Goal: Transaction & Acquisition: Purchase product/service

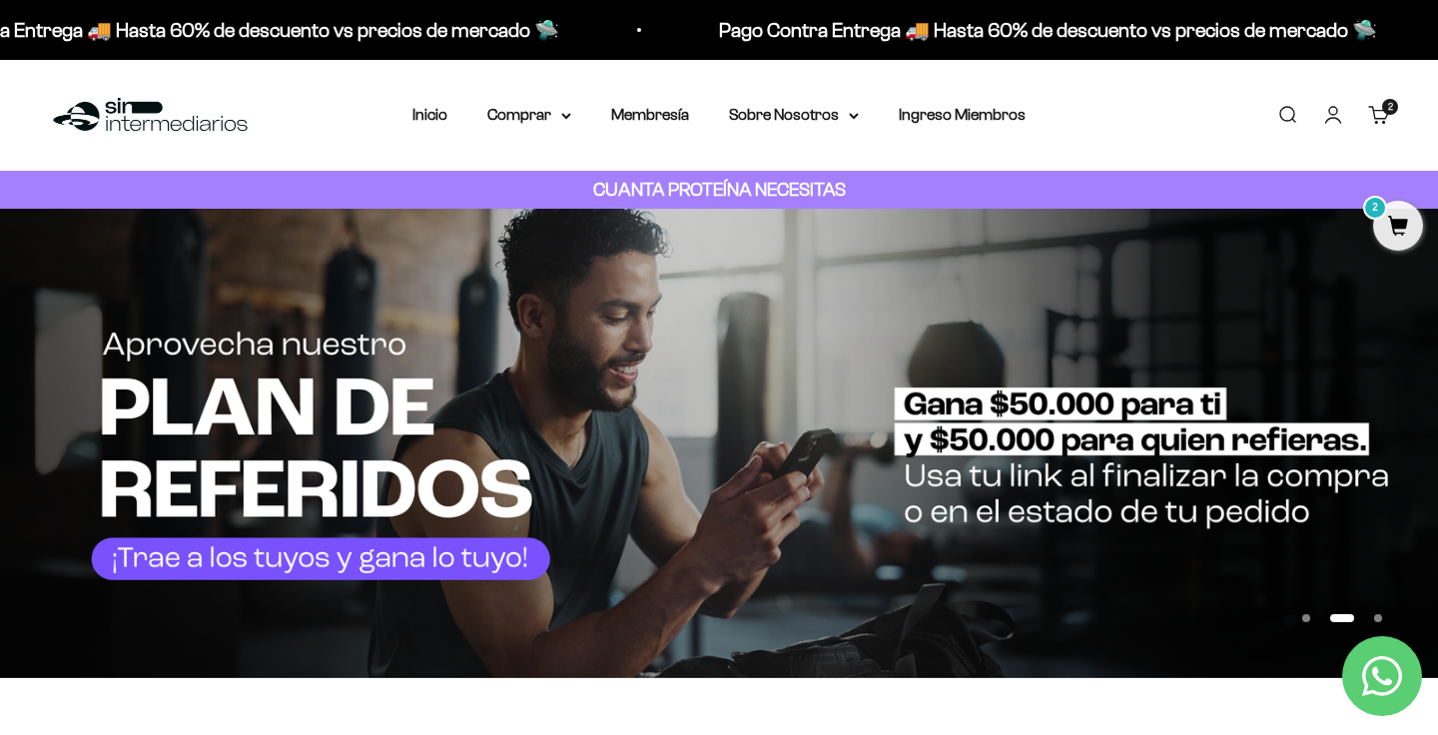
click at [1331, 118] on link "Iniciar sesión" at bounding box center [1333, 115] width 22 height 22
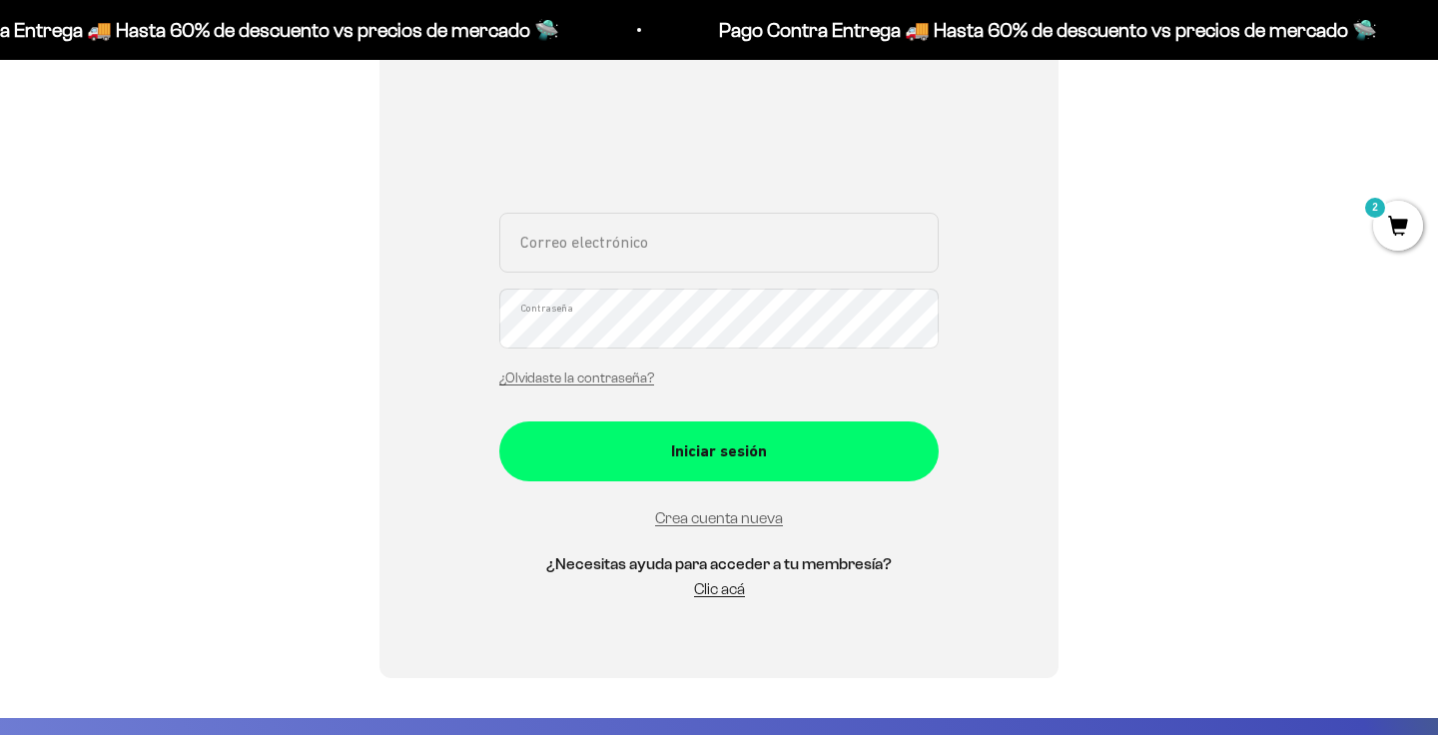
scroll to position [356, 0]
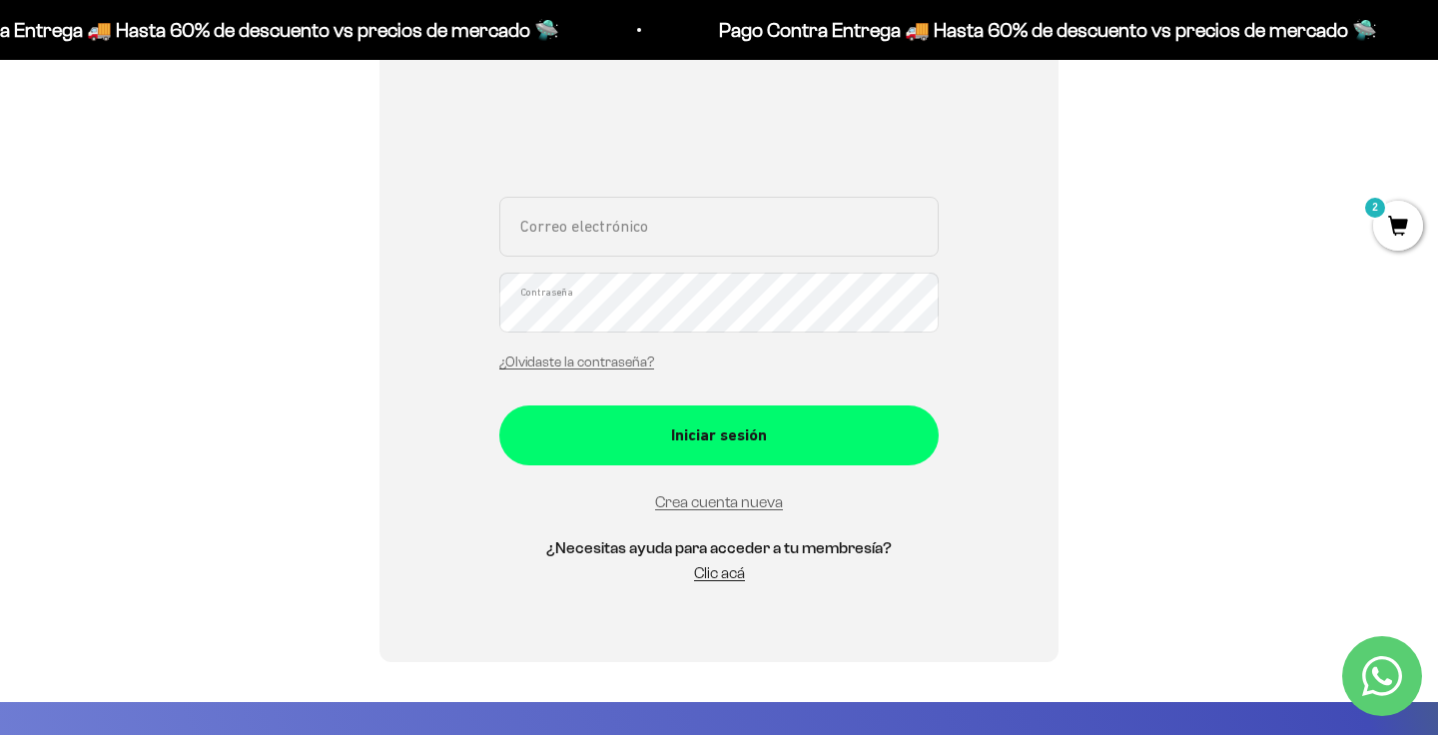
click at [1389, 234] on span "2" at bounding box center [1398, 226] width 50 height 50
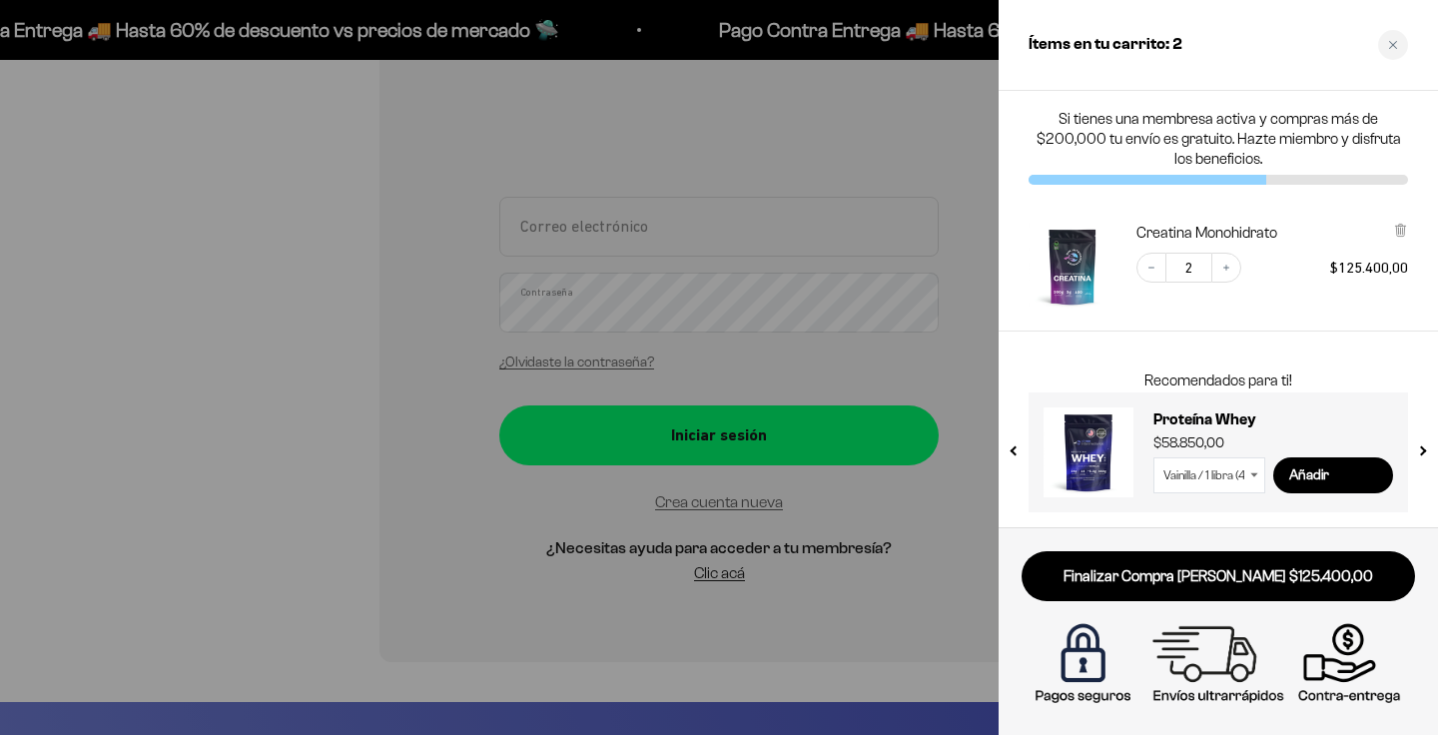
click at [1322, 316] on div "Creatina Monohidrato Decrease quantity 2 Increase quantity $125.400,00" at bounding box center [1217, 267] width 439 height 129
click at [1395, 37] on div "Close cart" at bounding box center [1393, 45] width 30 height 30
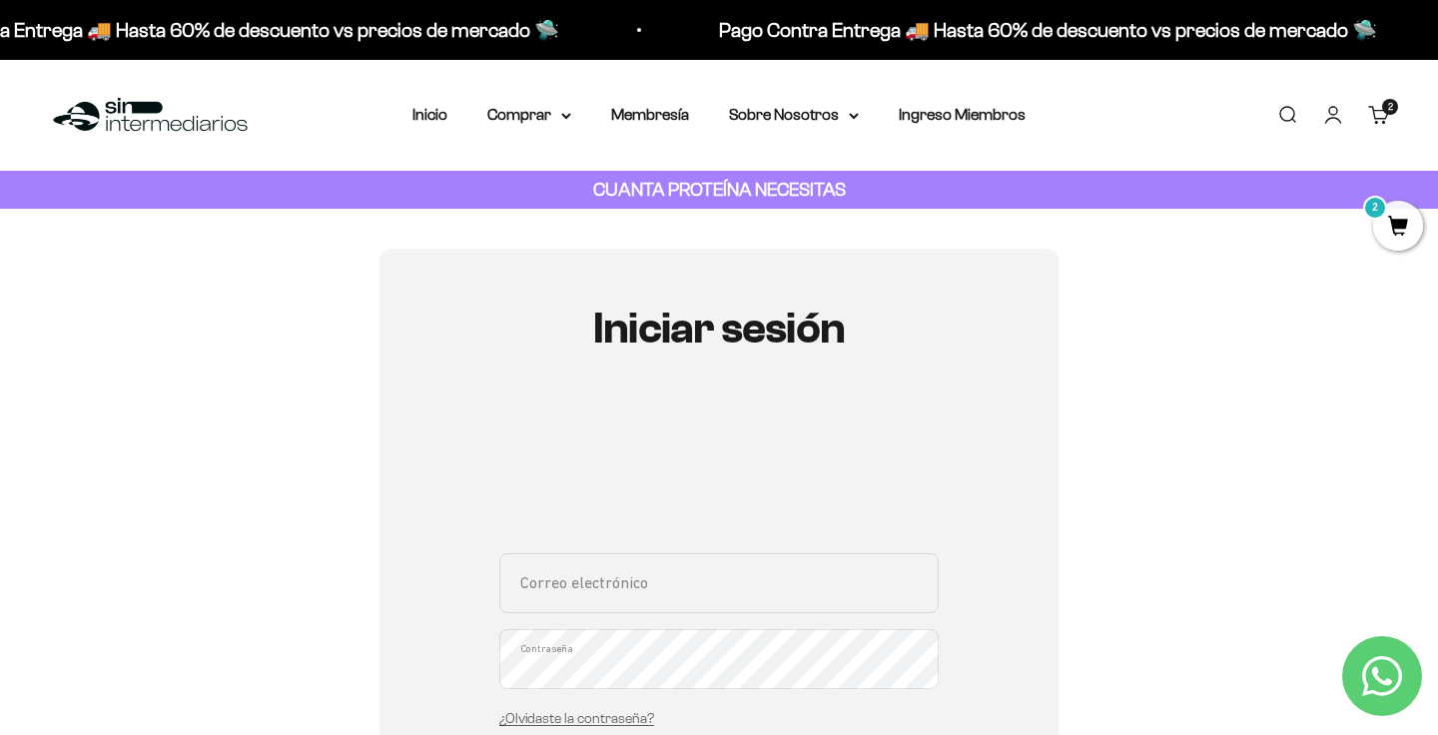
scroll to position [0, 0]
click at [513, 110] on summary "Comprar" at bounding box center [529, 115] width 84 height 26
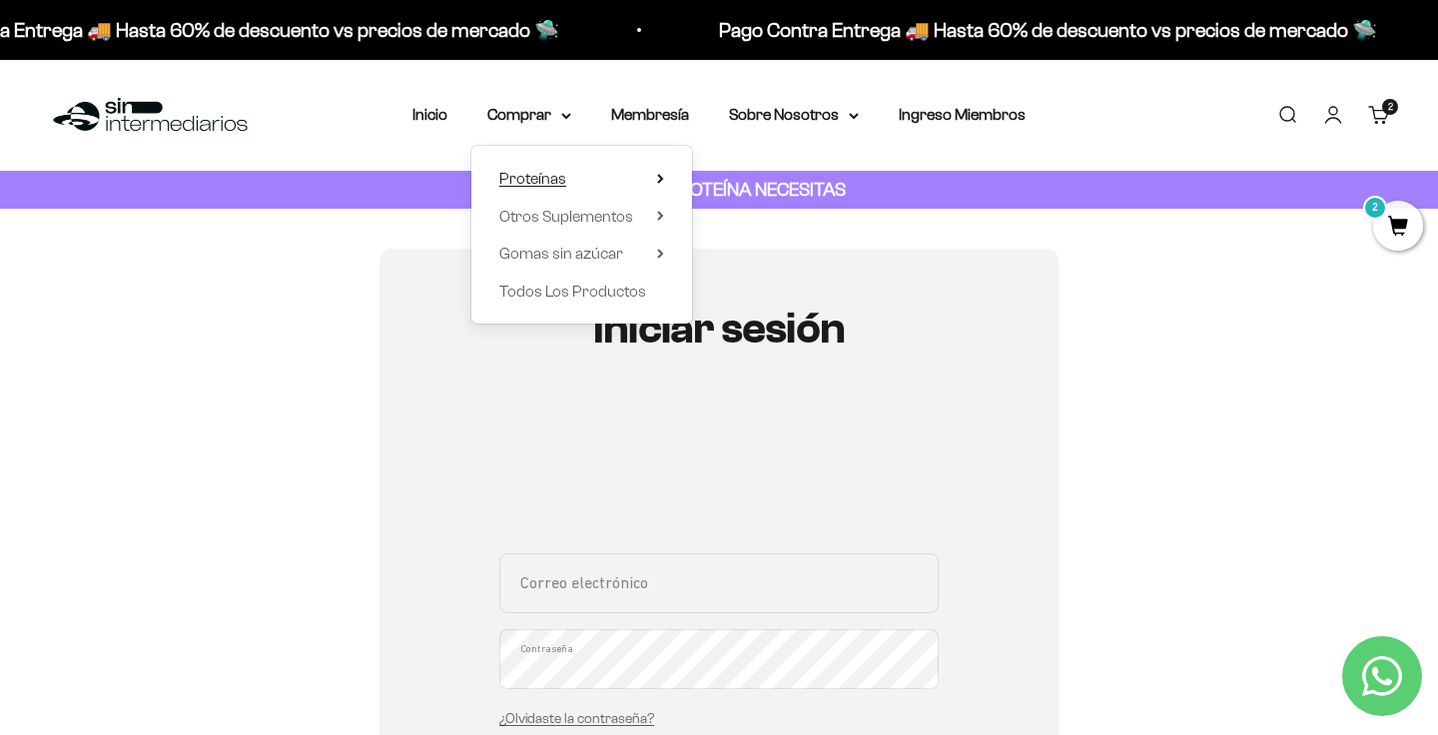
click at [537, 181] on span "Proteínas" at bounding box center [532, 178] width 67 height 17
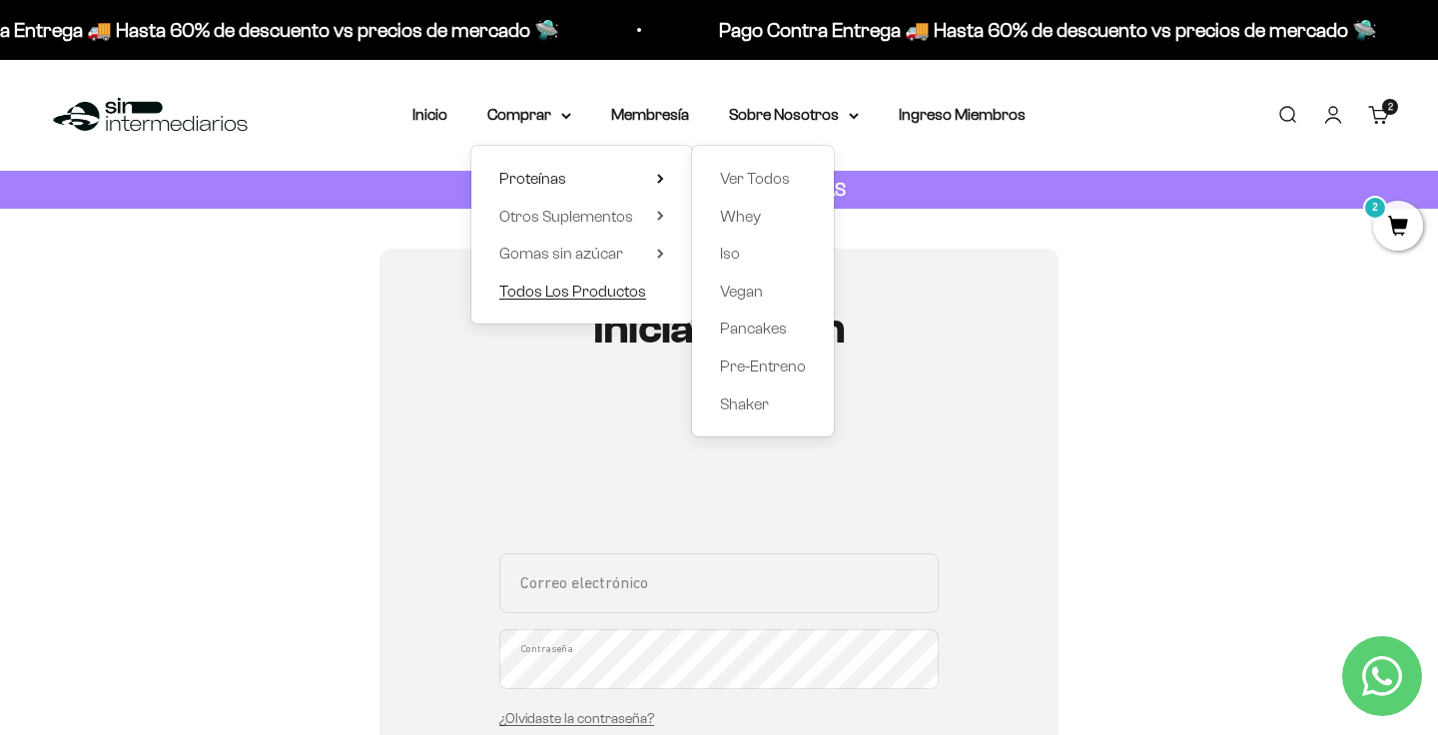
click at [582, 292] on span "Todos Los Productos" at bounding box center [572, 291] width 147 height 17
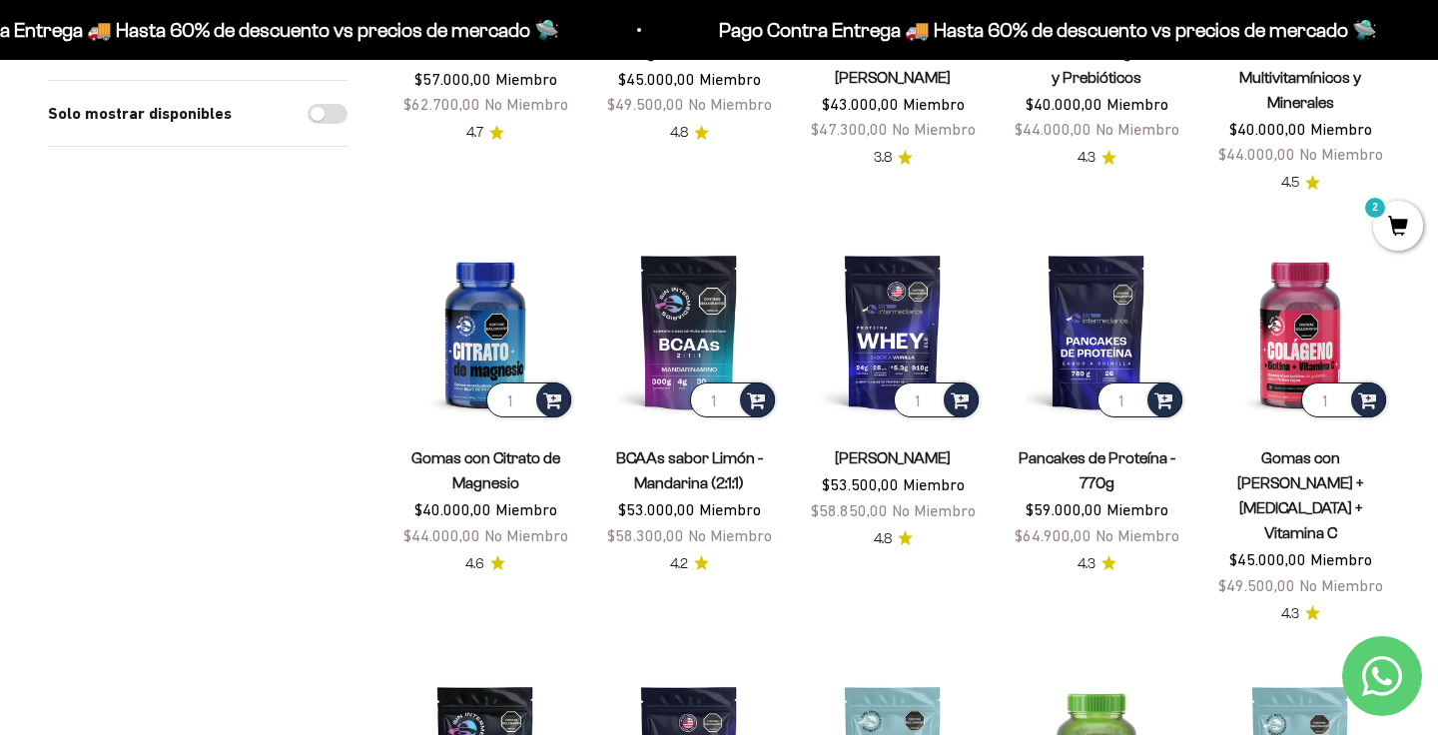
scroll to position [479, 0]
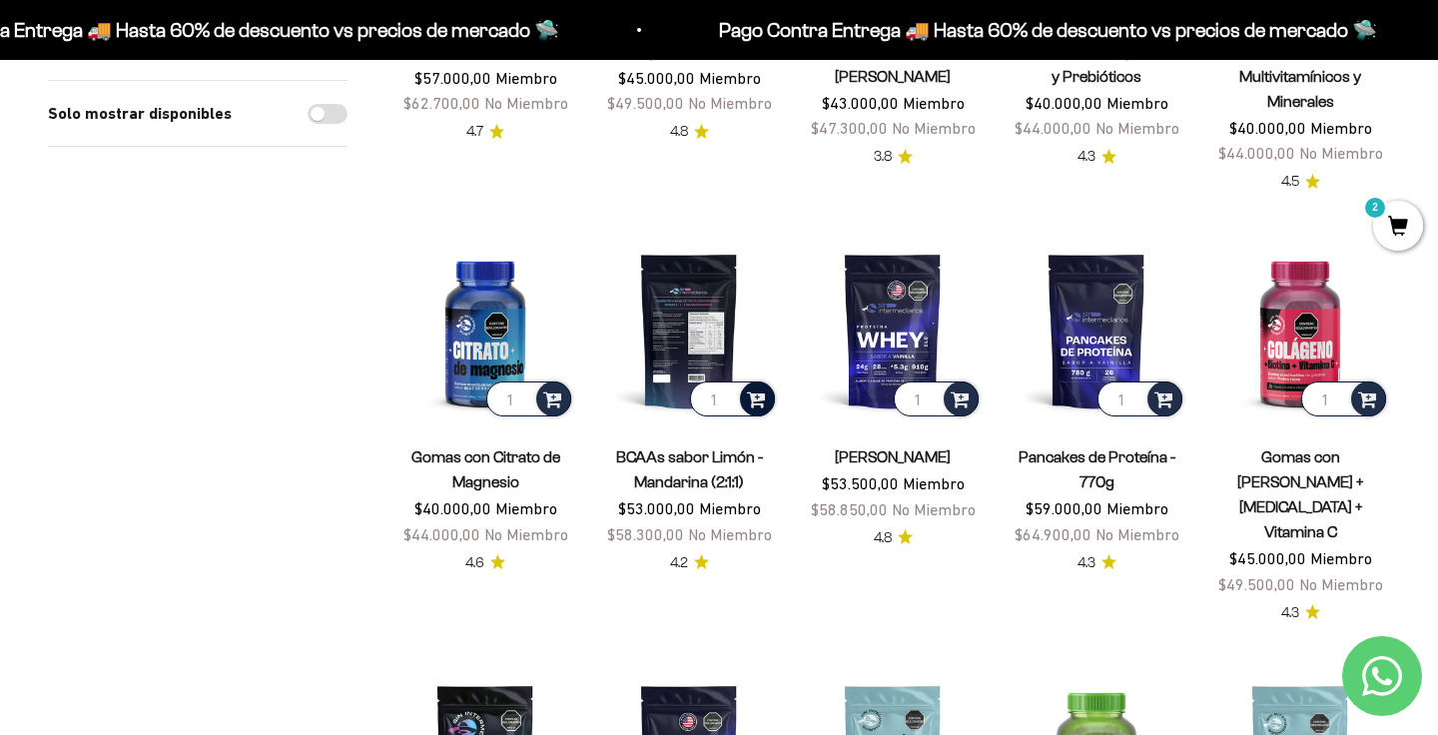
click at [763, 392] on span at bounding box center [756, 397] width 19 height 23
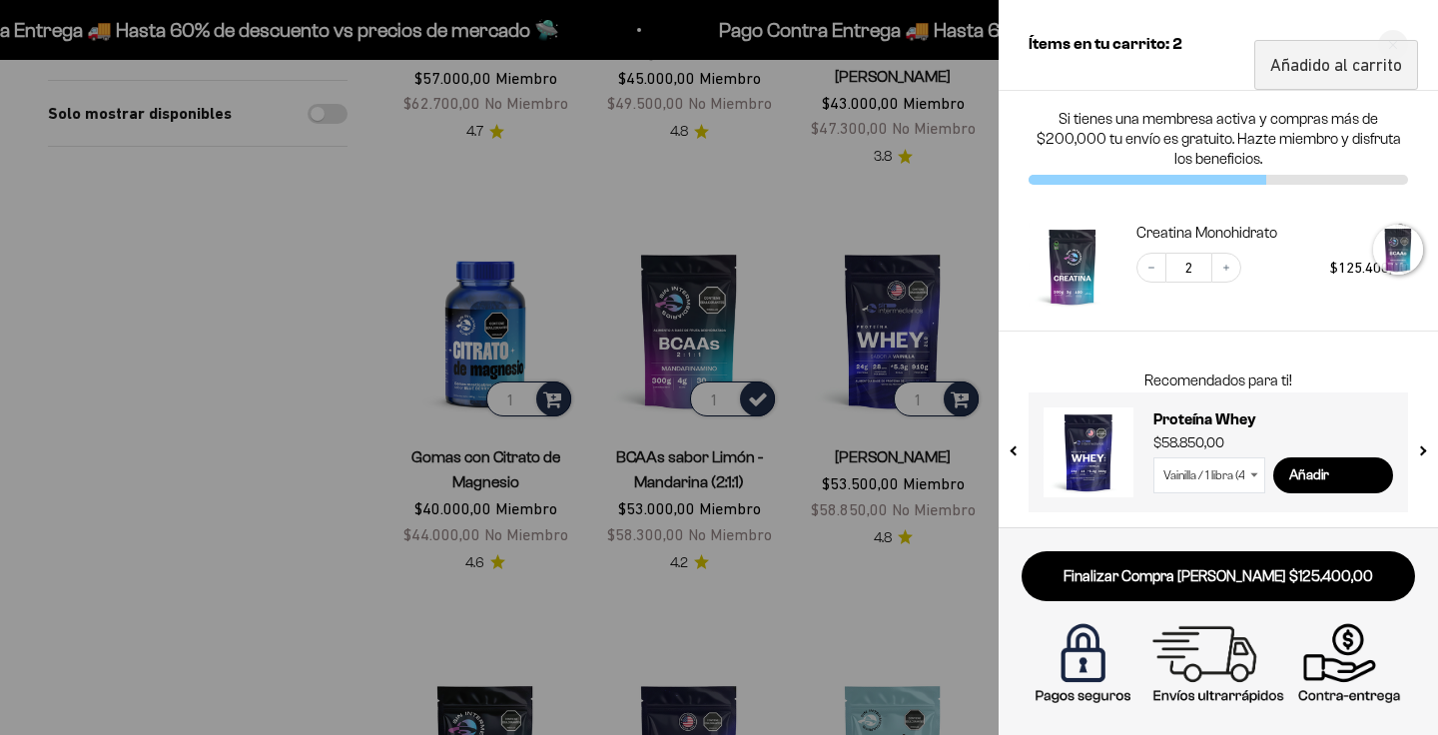
scroll to position [33, 0]
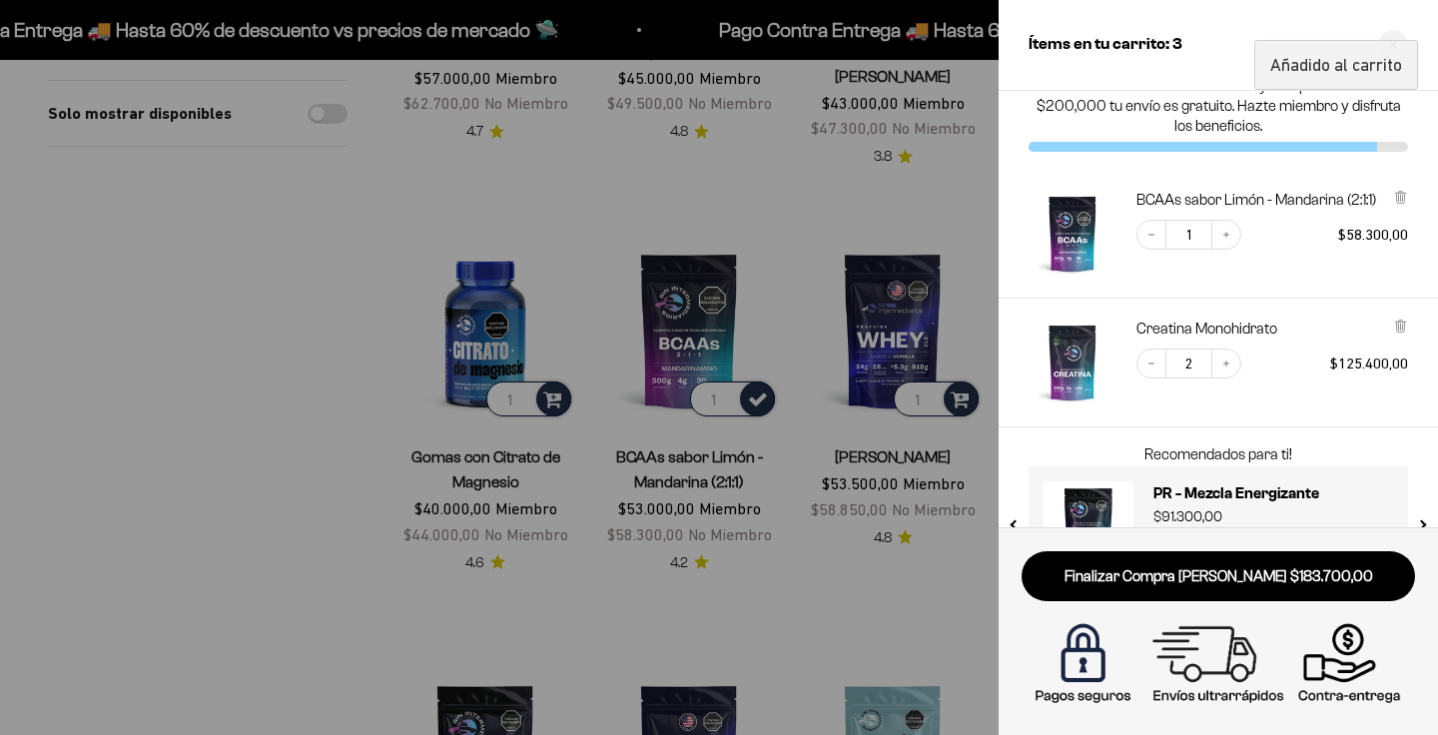
click at [936, 190] on div at bounding box center [719, 367] width 1438 height 735
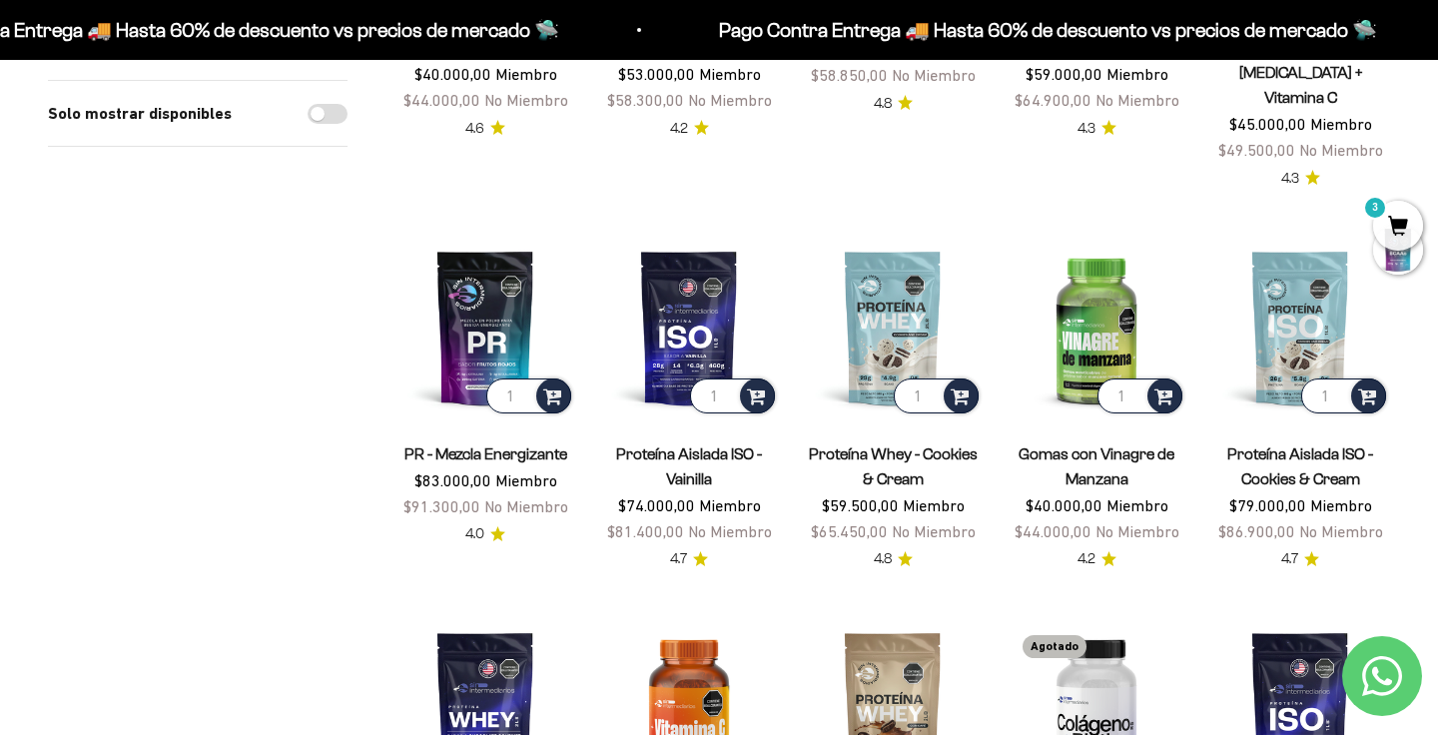
scroll to position [910, 0]
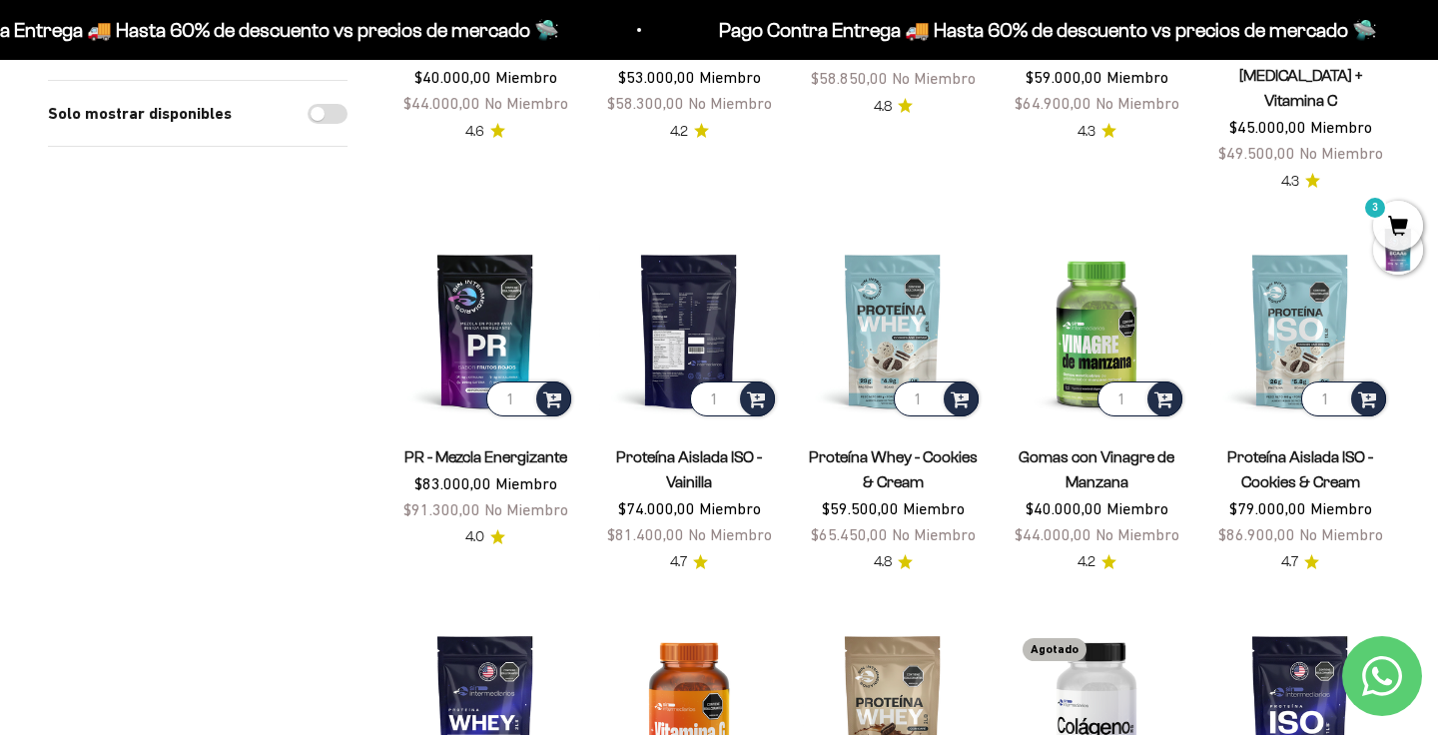
click at [687, 266] on img at bounding box center [689, 331] width 180 height 180
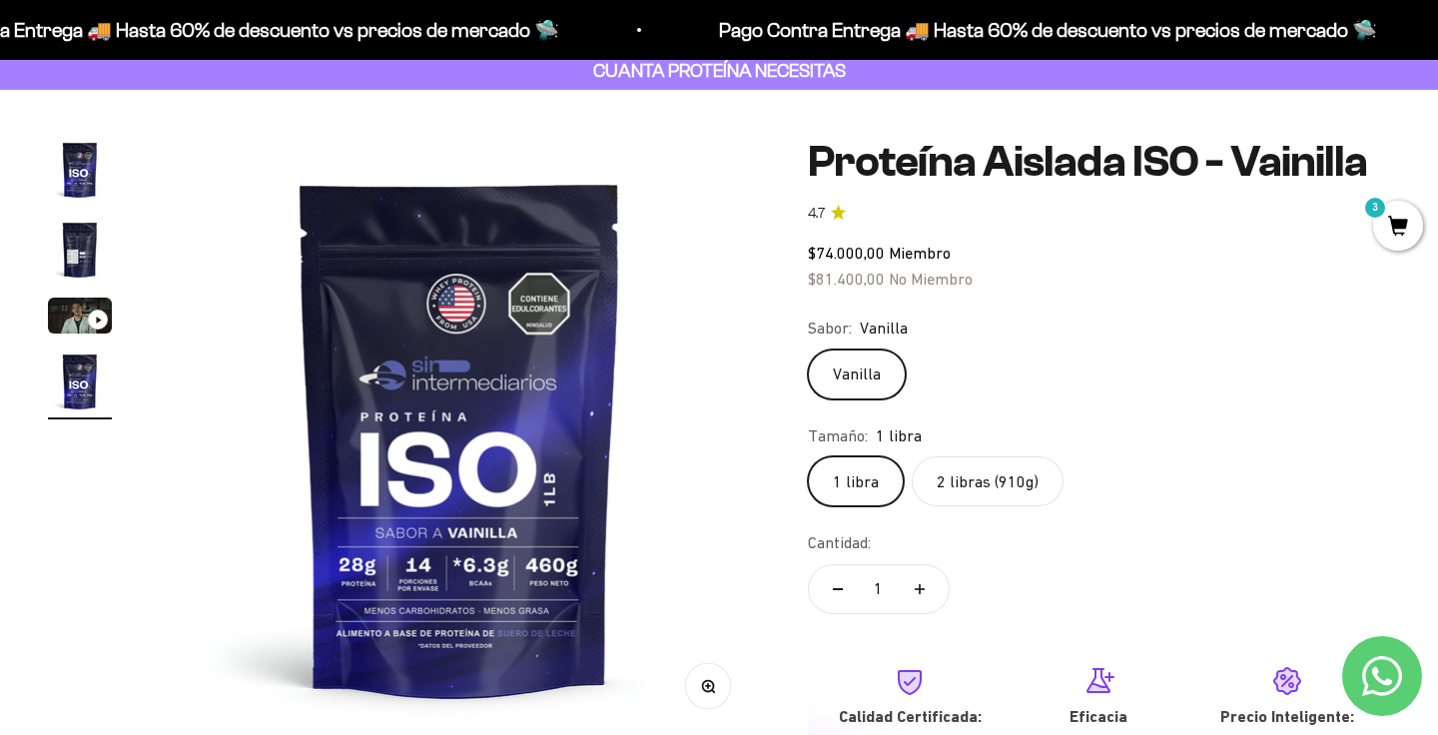
click at [78, 259] on img "Ir al artículo 2" at bounding box center [80, 250] width 64 height 64
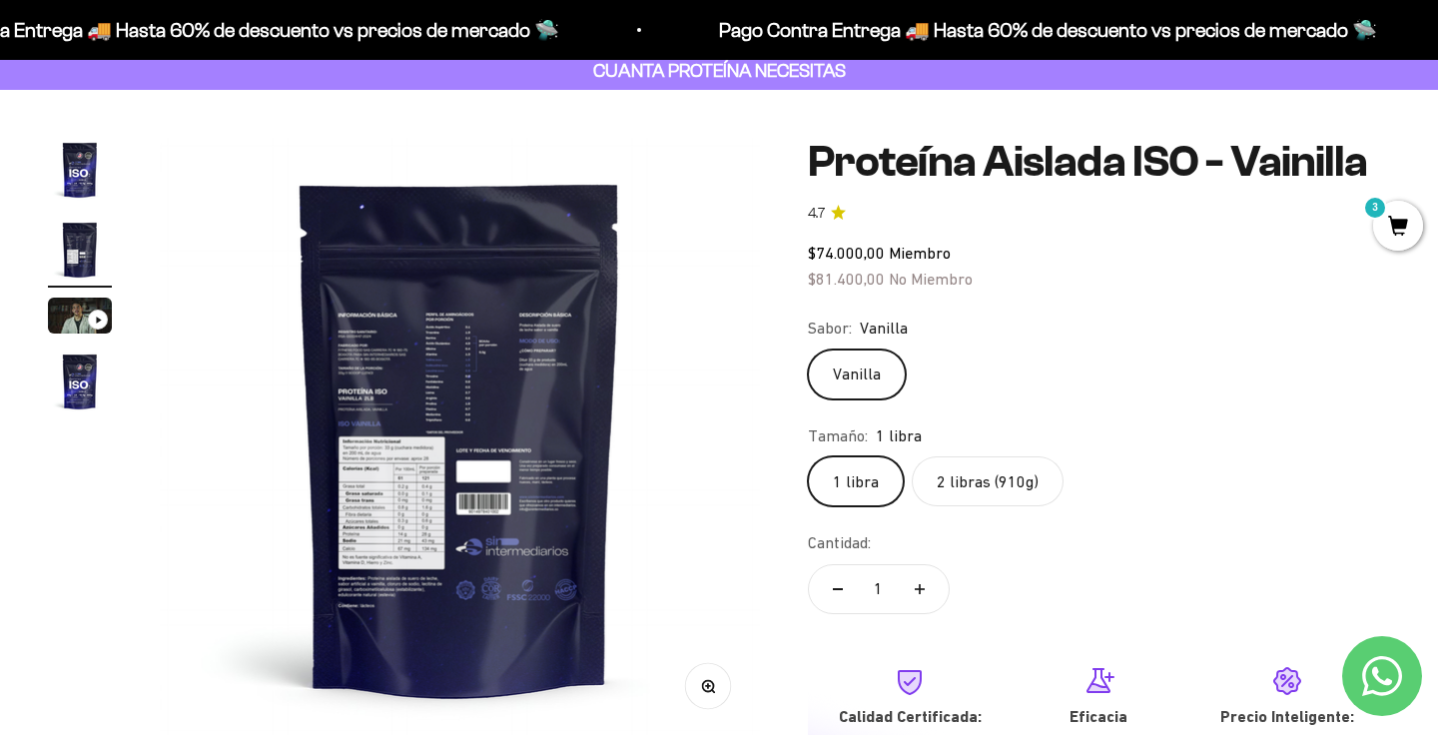
click at [89, 150] on img "Ir al artículo 1" at bounding box center [80, 170] width 64 height 64
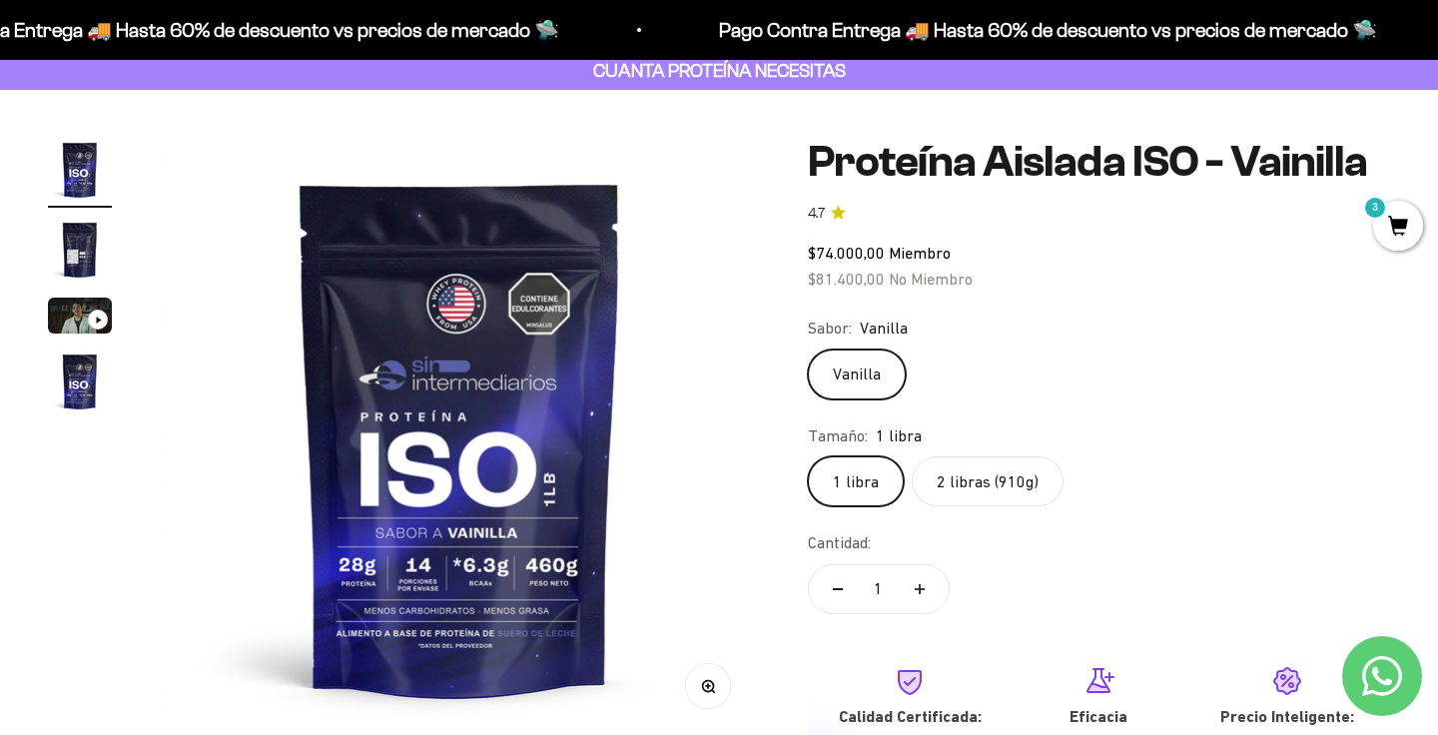
click at [77, 255] on img "Ir al artículo 2" at bounding box center [80, 250] width 64 height 64
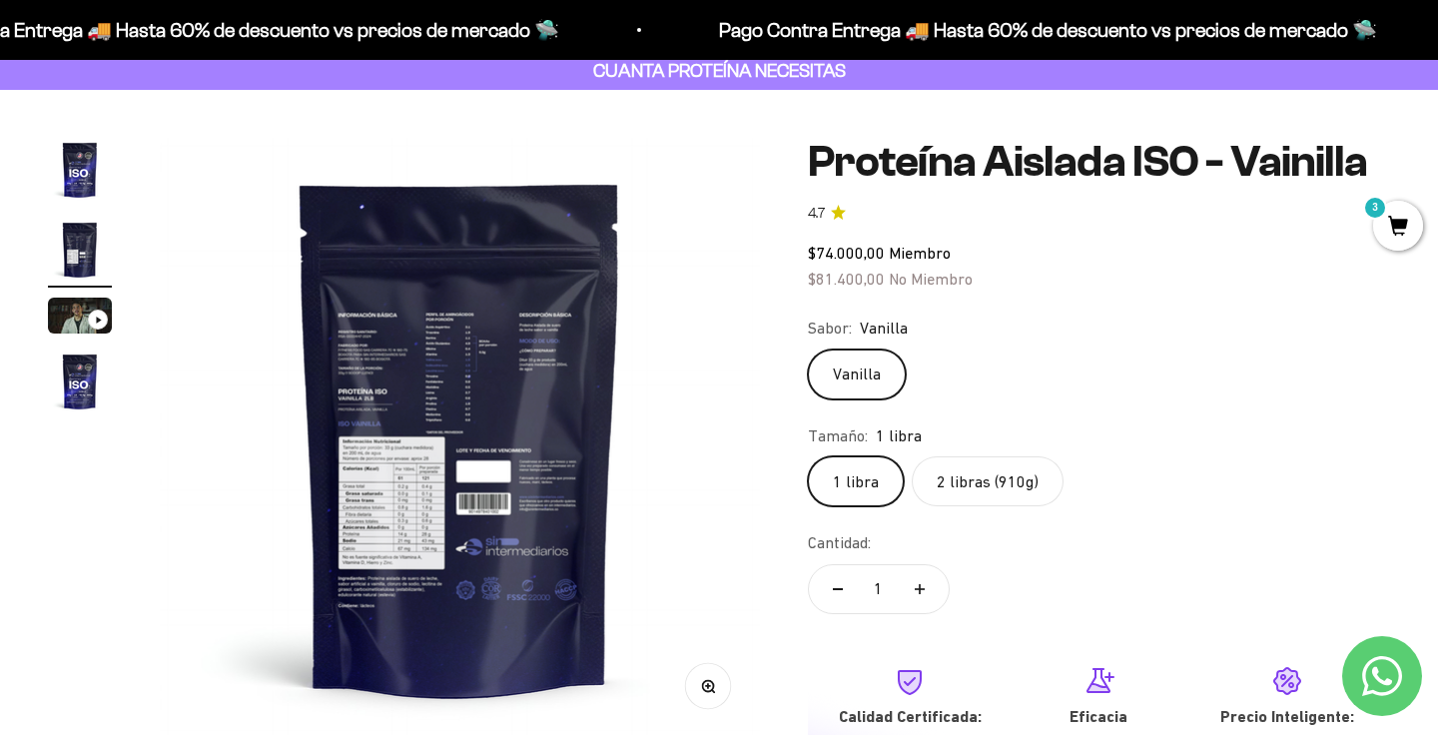
click at [435, 512] on img at bounding box center [460, 438] width 600 height 600
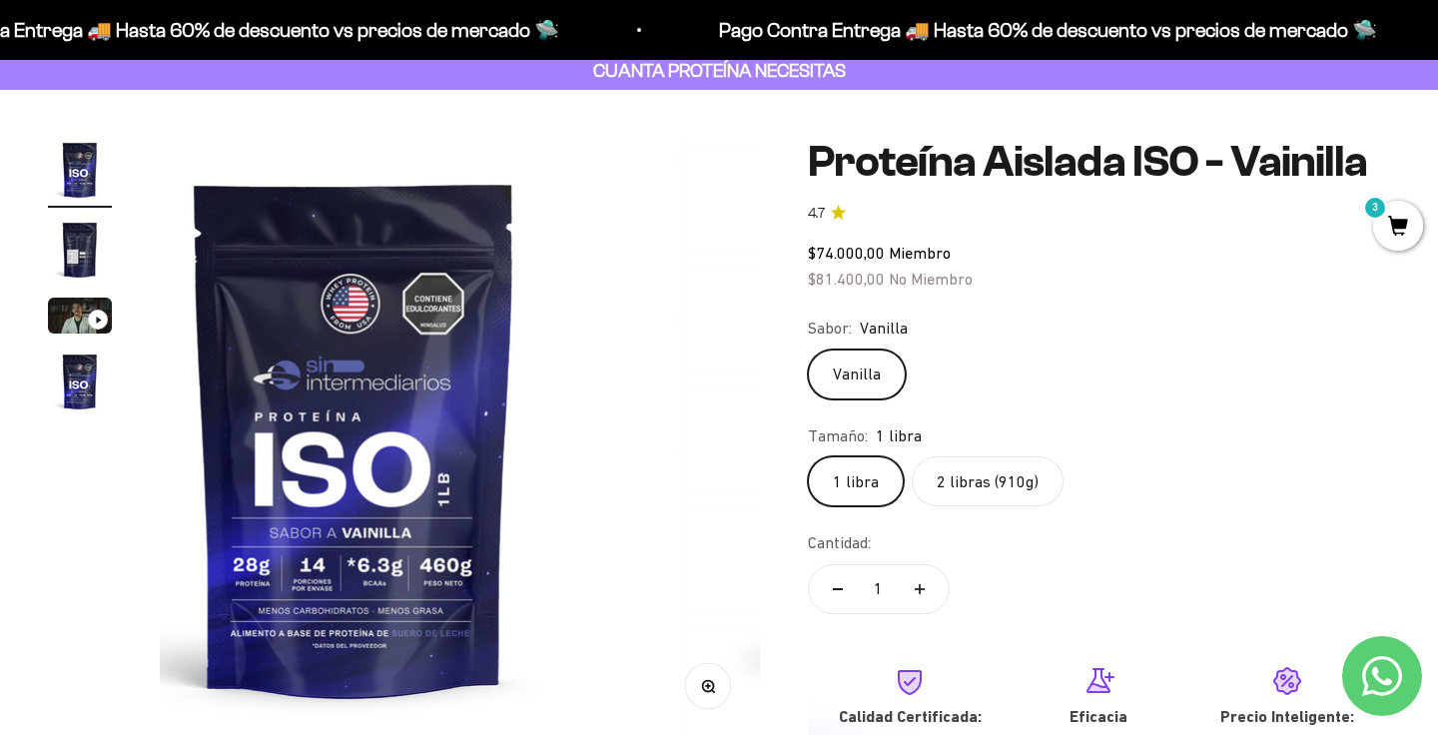
scroll to position [0, 0]
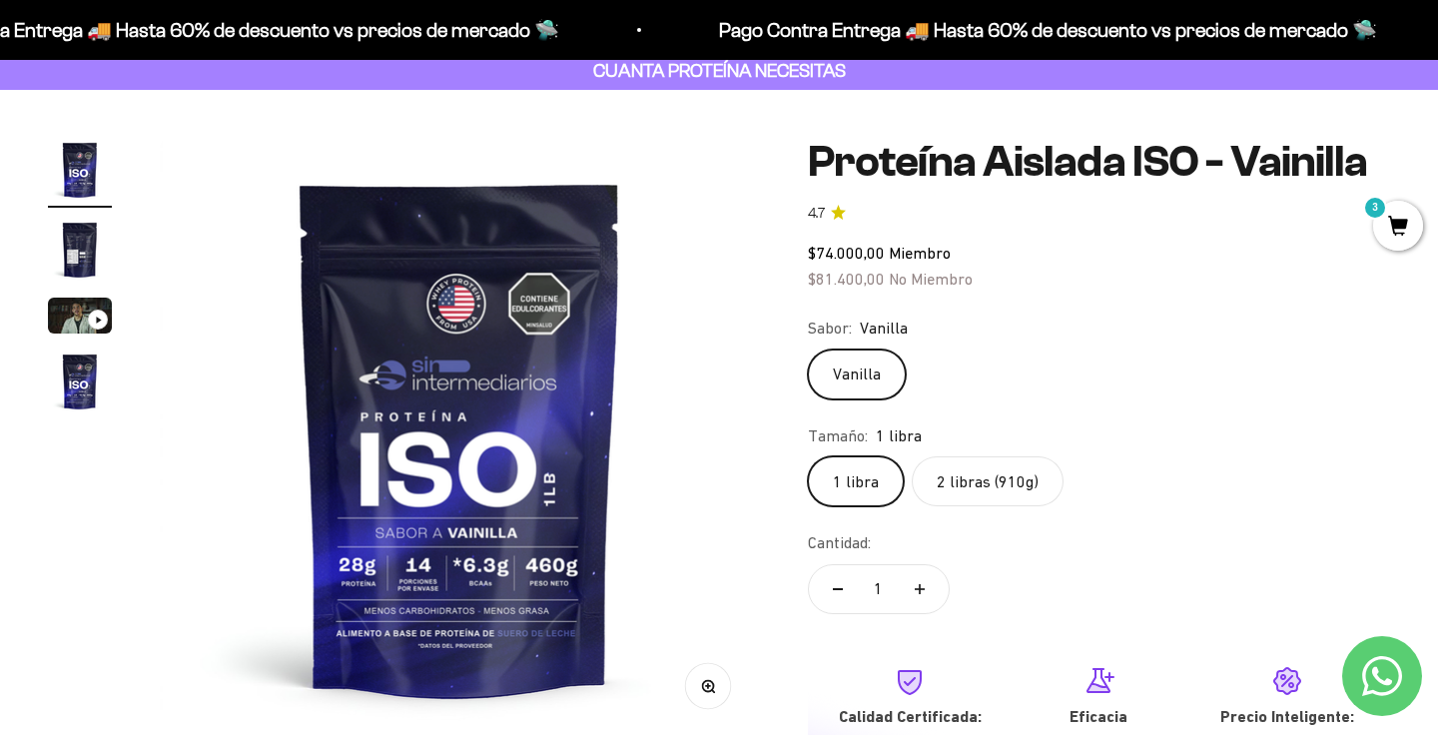
click at [77, 233] on img "Ir al artículo 2" at bounding box center [80, 250] width 64 height 64
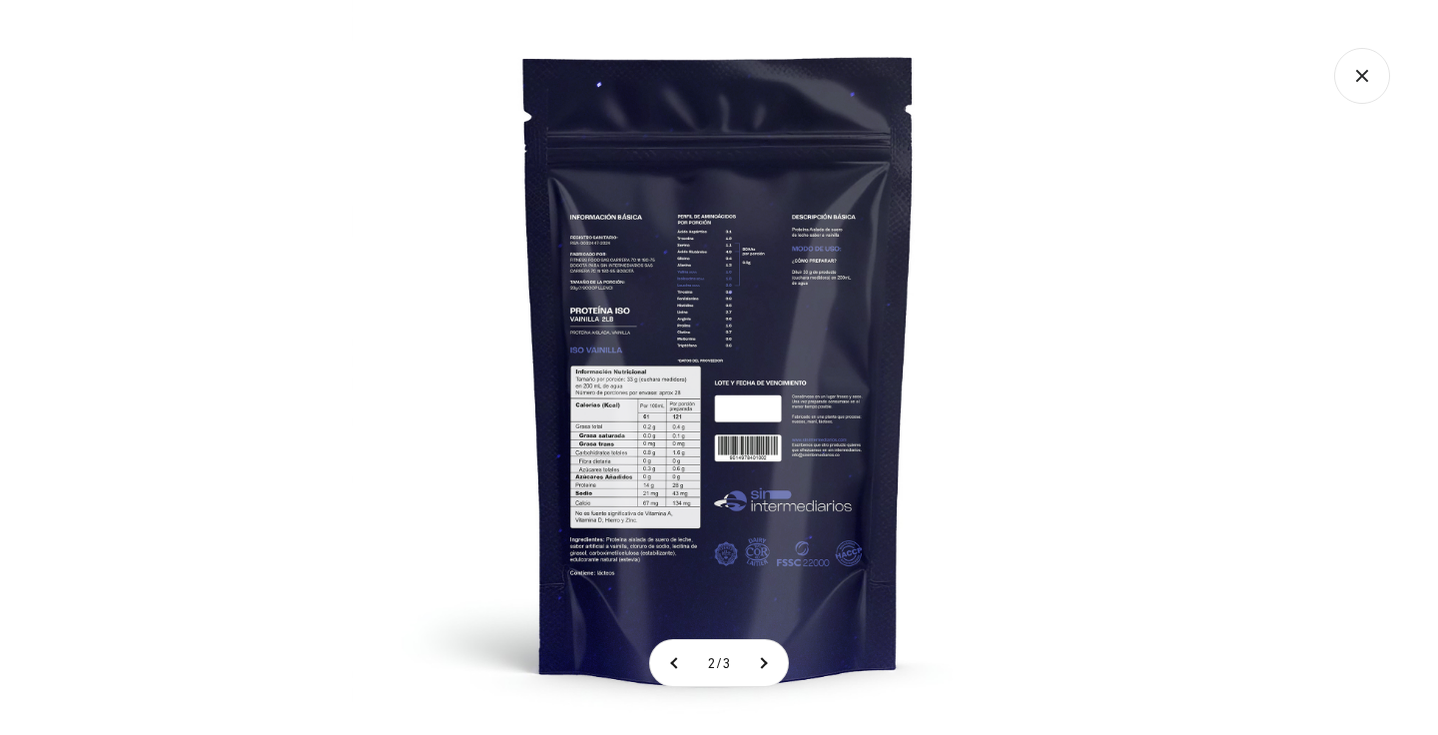
click at [1353, 76] on icon "Cerrar galería" at bounding box center [1362, 76] width 56 height 56
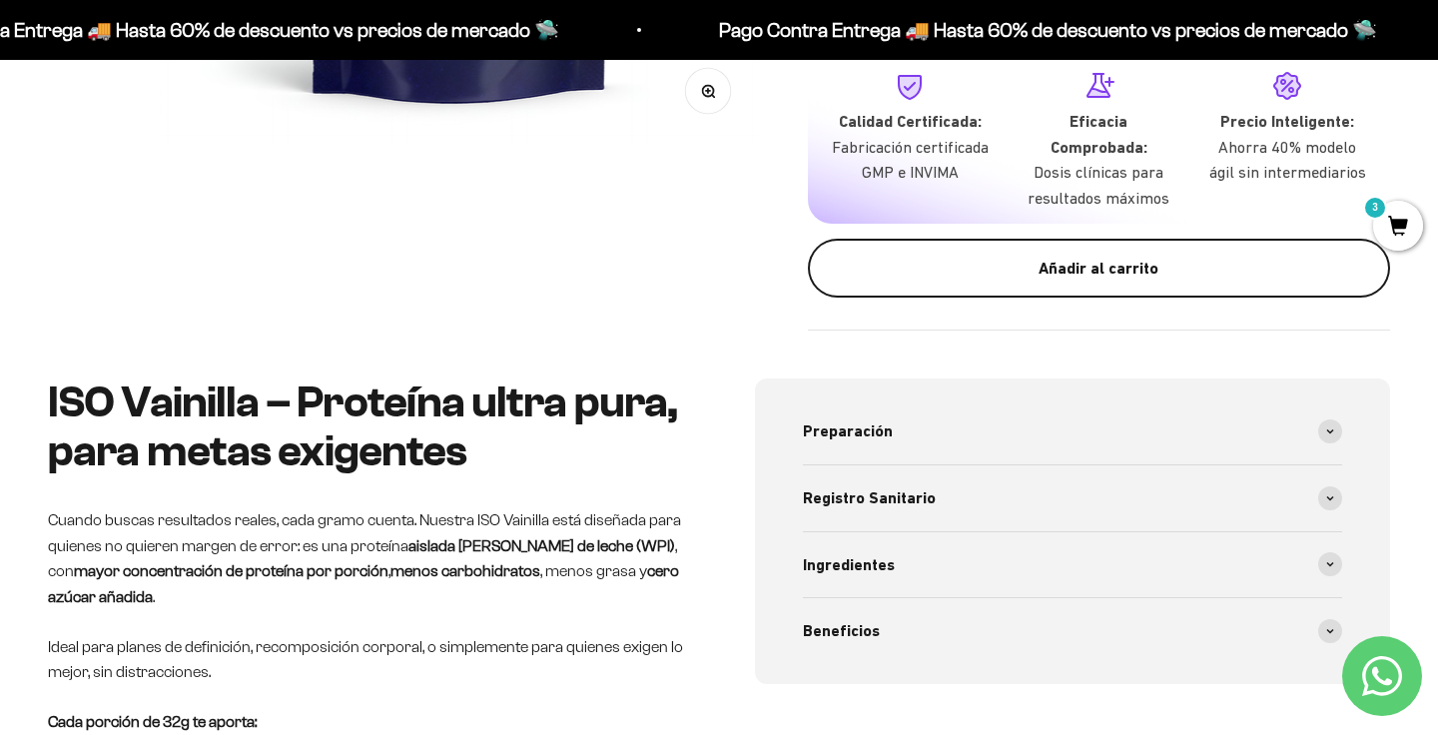
scroll to position [715, 0]
click at [1067, 281] on div "Añadir al carrito" at bounding box center [1099, 268] width 502 height 26
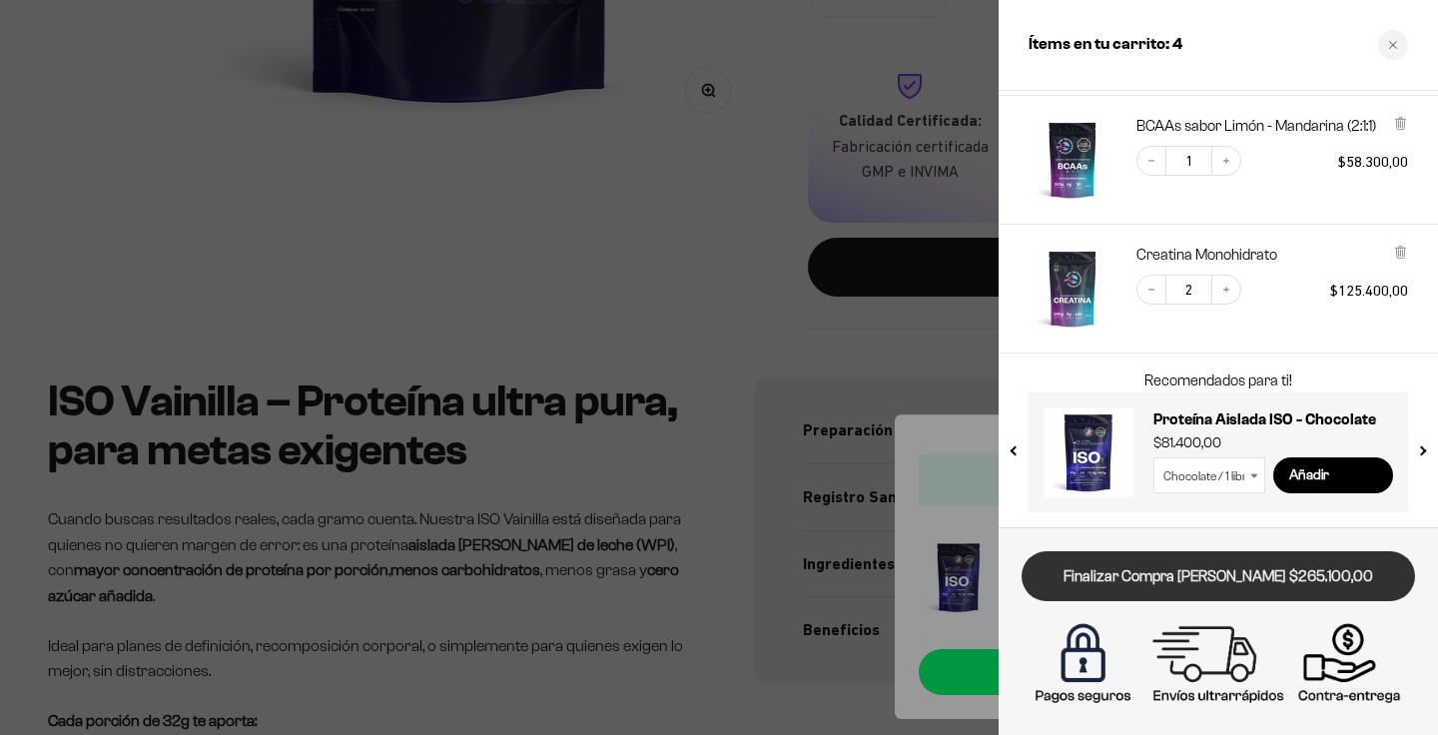
scroll to position [218, 0]
click at [1223, 587] on link "Finalizar Compra [PERSON_NAME] $265.100,00" at bounding box center [1217, 576] width 393 height 51
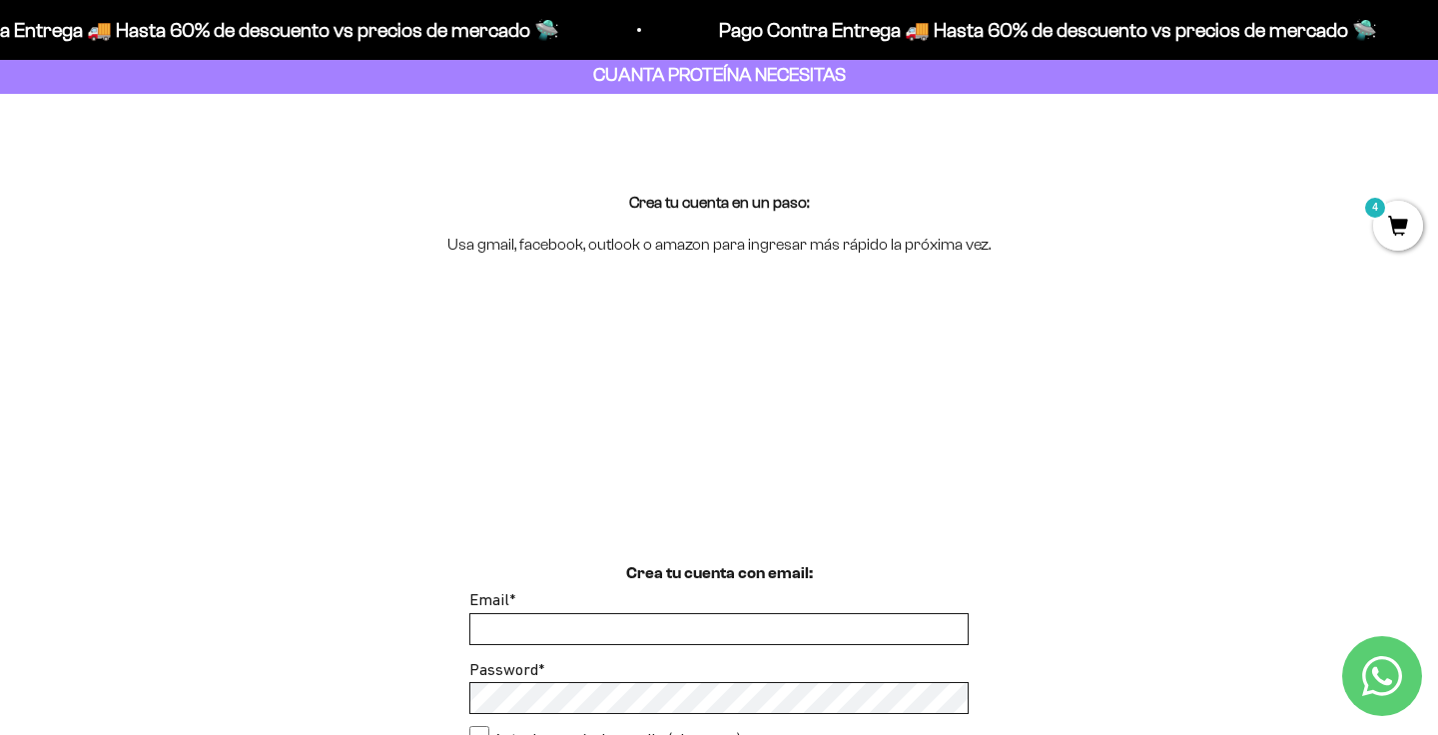
scroll to position [115, 0]
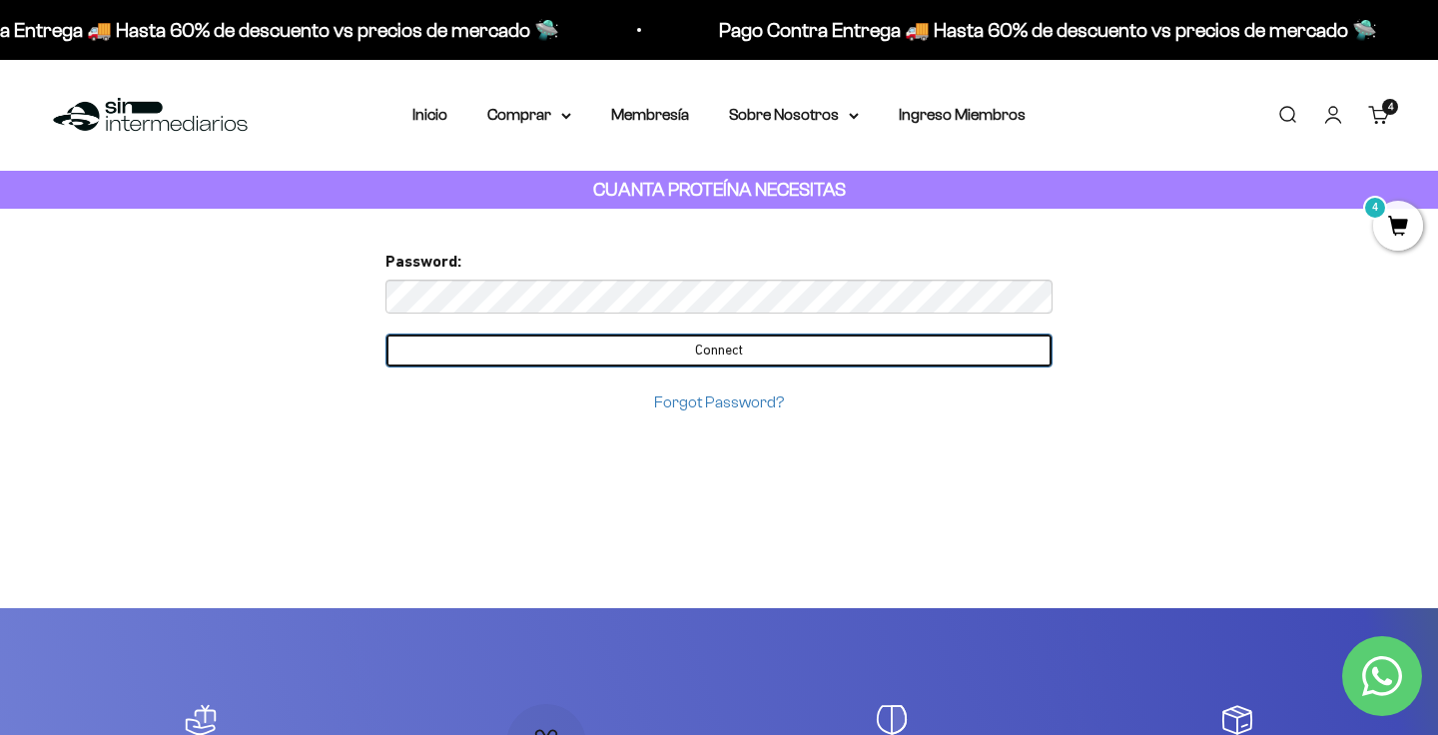
click at [698, 360] on input "Connect" at bounding box center [718, 350] width 667 height 34
click at [725, 348] on input "Connect" at bounding box center [718, 350] width 667 height 34
